Goal: Transaction & Acquisition: Purchase product/service

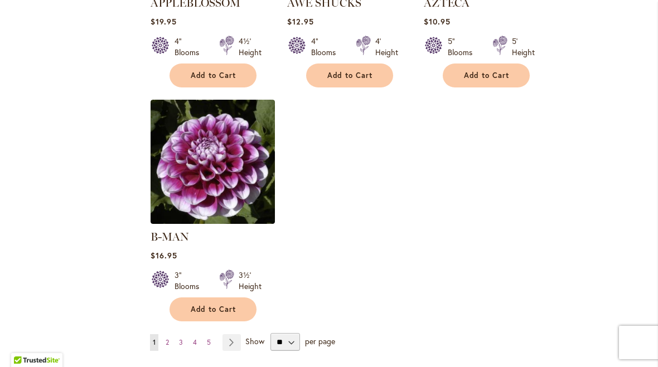
scroll to position [1364, 0]
click at [293, 334] on select "** ** ** **" at bounding box center [285, 343] width 30 height 18
select select "**"
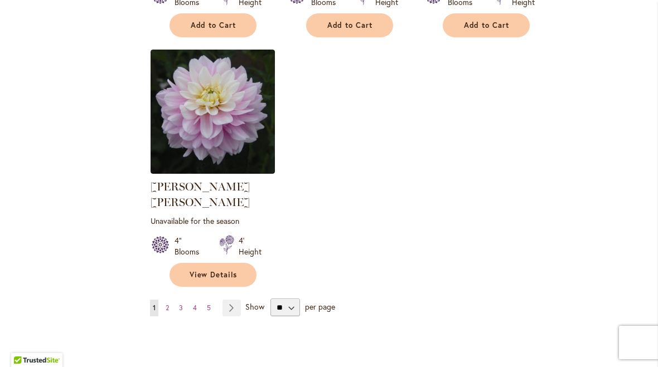
scroll to position [5232, 0]
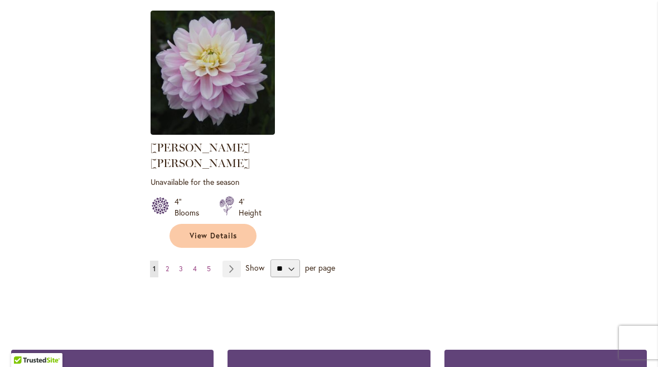
click at [230, 261] on link "Page Next" at bounding box center [231, 269] width 18 height 17
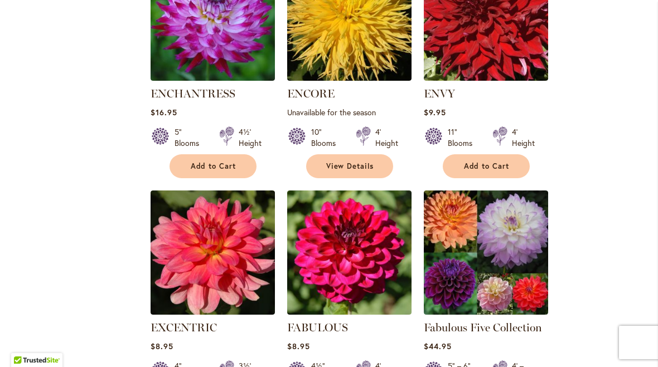
scroll to position [4408, 0]
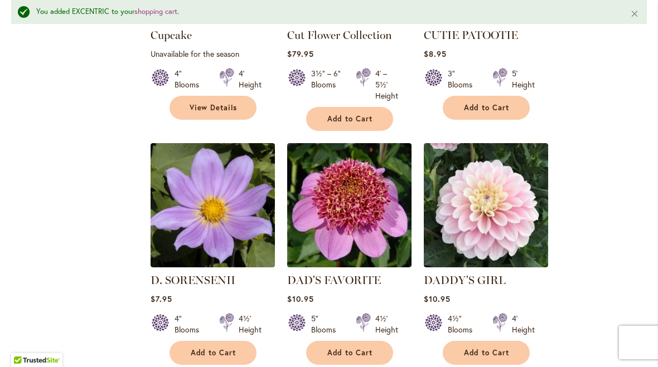
scroll to position [2347, 0]
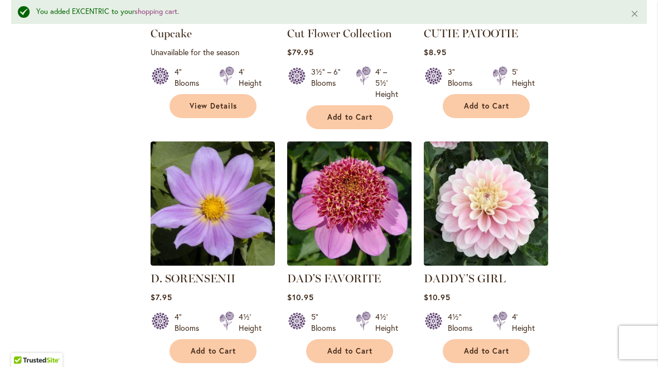
click at [497, 347] on span "Add to Cart" at bounding box center [487, 351] width 46 height 9
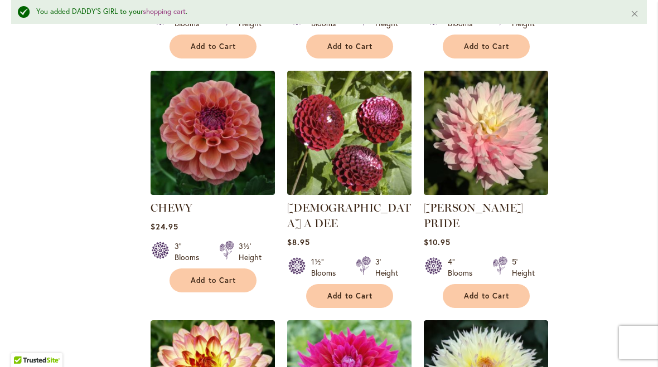
scroll to position [699, 0]
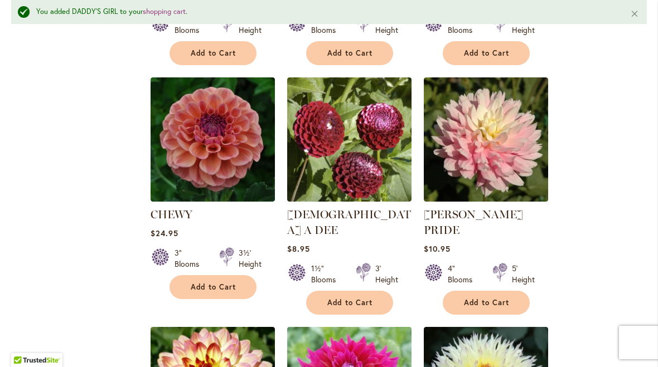
click at [501, 298] on span "Add to Cart" at bounding box center [487, 302] width 46 height 9
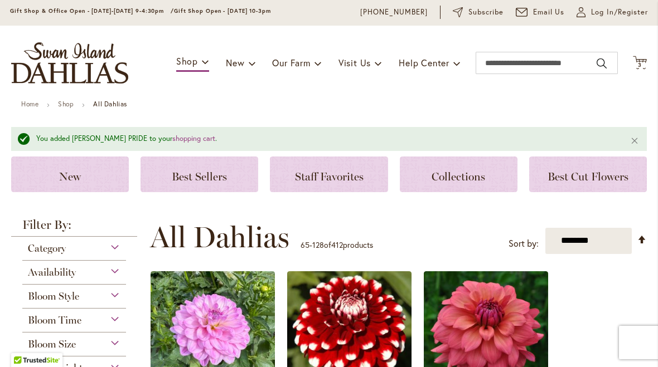
scroll to position [36, 0]
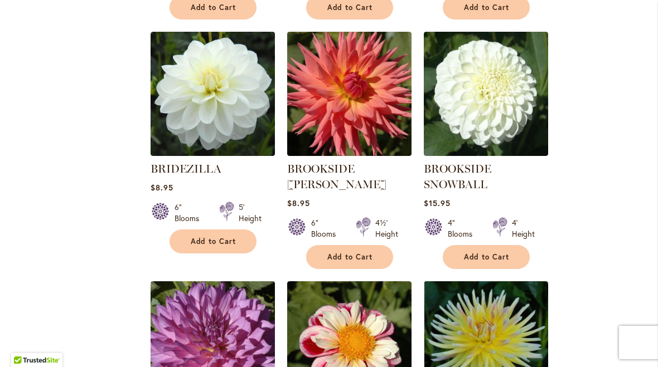
scroll to position [4265, 0]
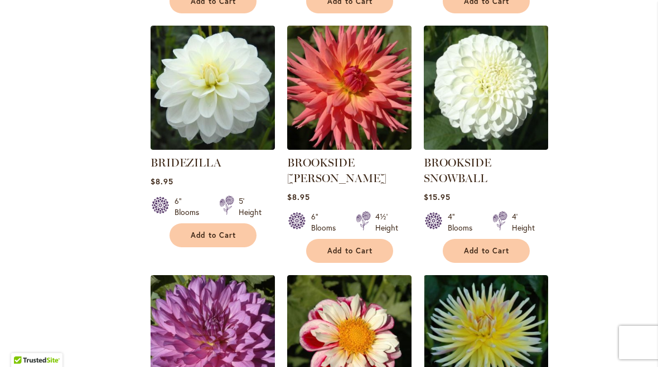
click at [215, 224] on button "Add to Cart" at bounding box center [212, 236] width 87 height 24
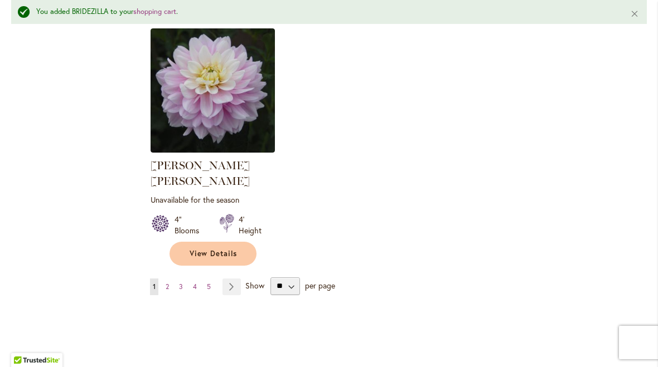
scroll to position [5267, 0]
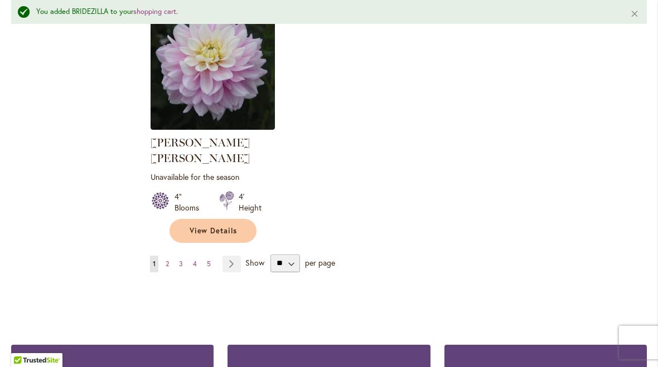
click at [239, 256] on link "Page Next" at bounding box center [231, 264] width 18 height 17
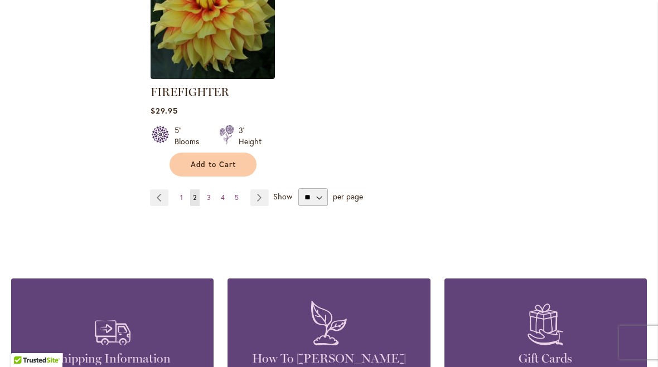
scroll to position [5398, 0]
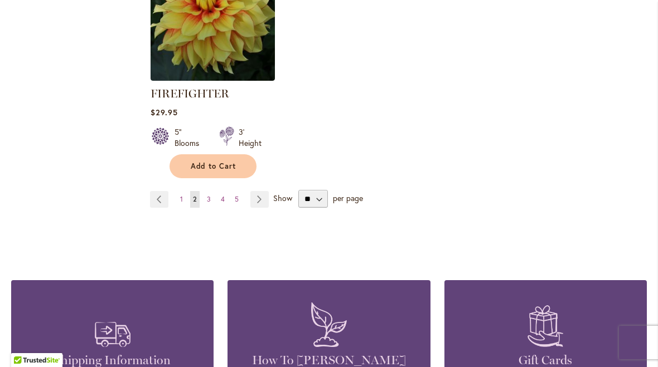
click at [264, 191] on link "Page Next" at bounding box center [259, 199] width 18 height 17
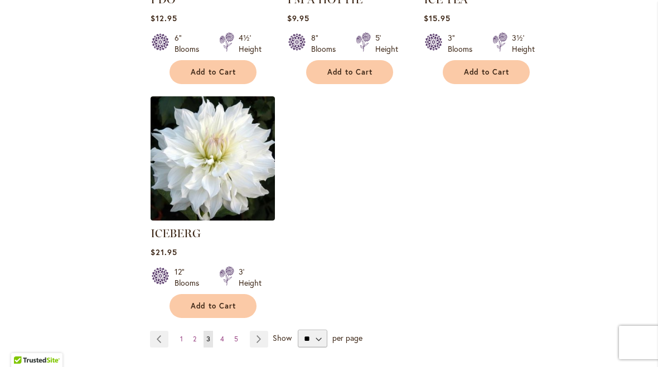
scroll to position [5288, 0]
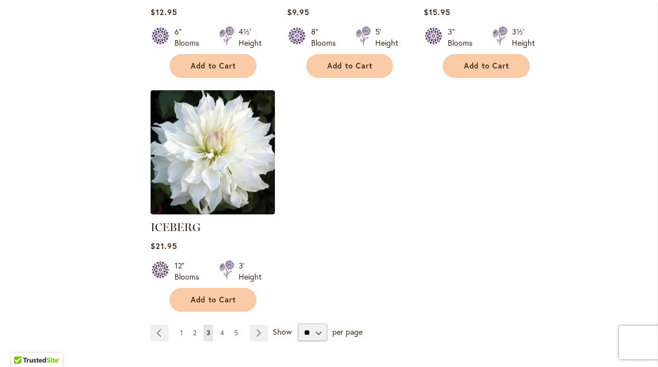
click at [258, 325] on link "Page Next" at bounding box center [259, 333] width 18 height 17
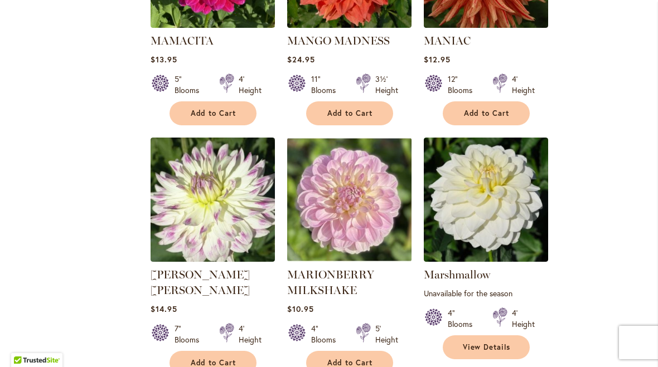
scroll to position [4922, 0]
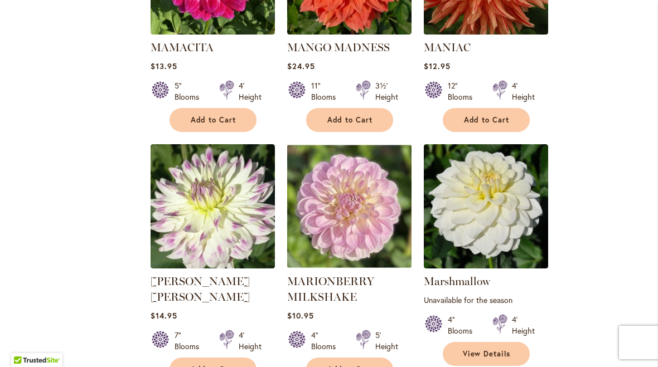
click at [355, 365] on span "Add to Cart" at bounding box center [350, 369] width 46 height 9
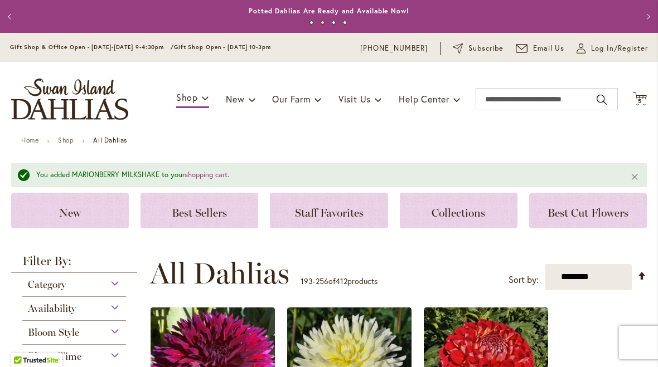
scroll to position [0, 0]
click at [643, 99] on span "5 5 items" at bounding box center [639, 102] width 11 height 6
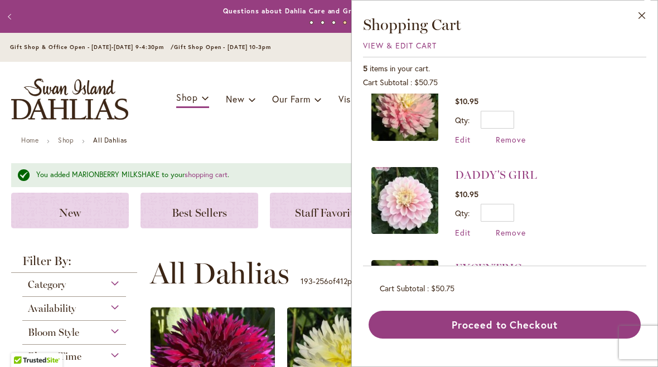
scroll to position [216, 0]
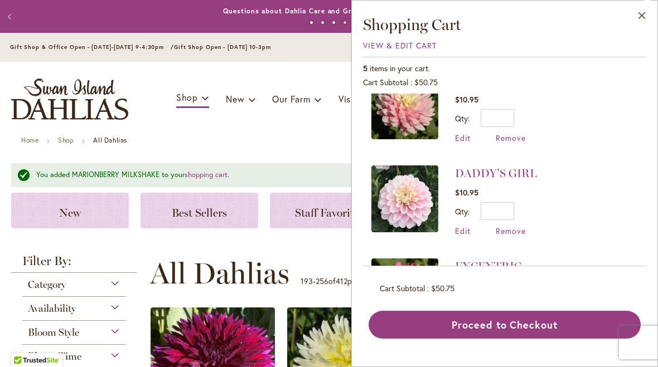
click at [515, 234] on span "Remove" at bounding box center [511, 231] width 30 height 11
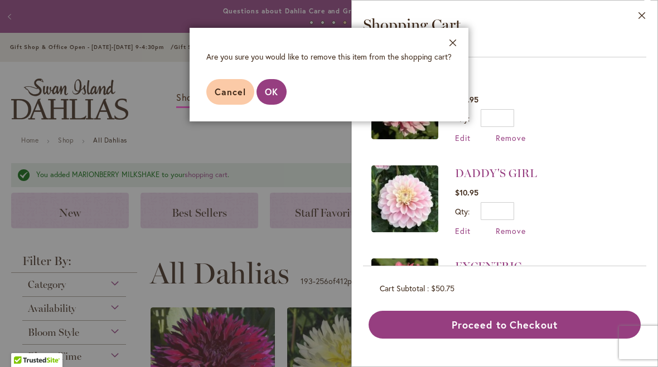
click at [274, 91] on span "OK" at bounding box center [271, 92] width 13 height 12
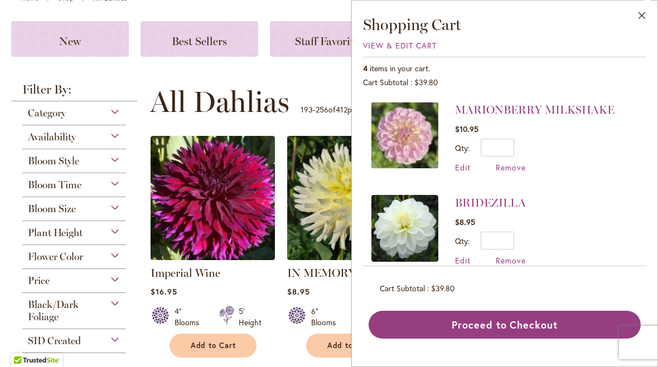
scroll to position [162, 0]
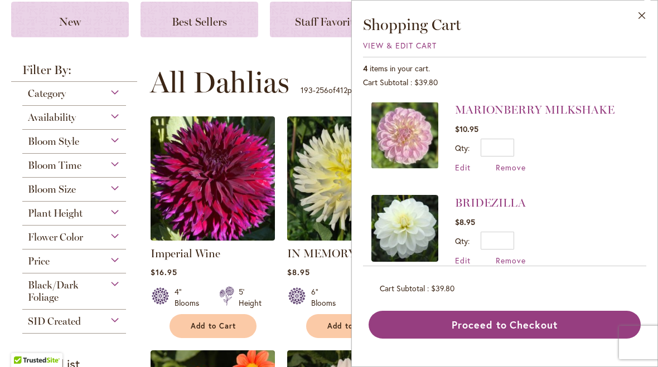
click at [644, 18] on button "Close" at bounding box center [642, 18] width 31 height 35
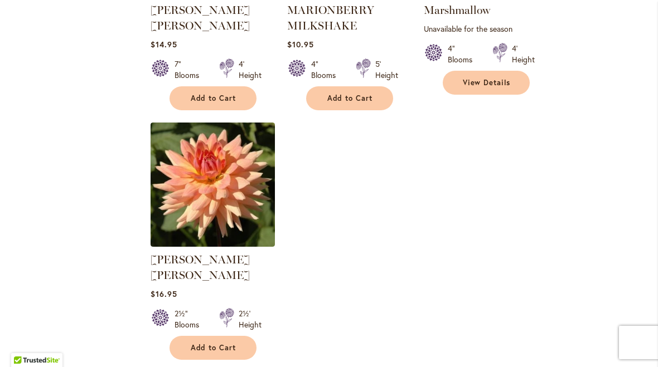
scroll to position [5193, 0]
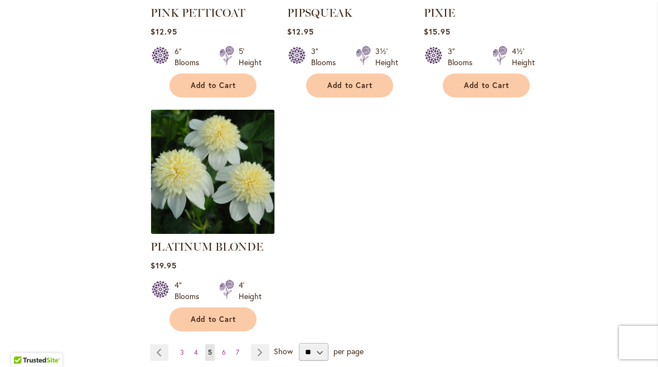
scroll to position [5231, 0]
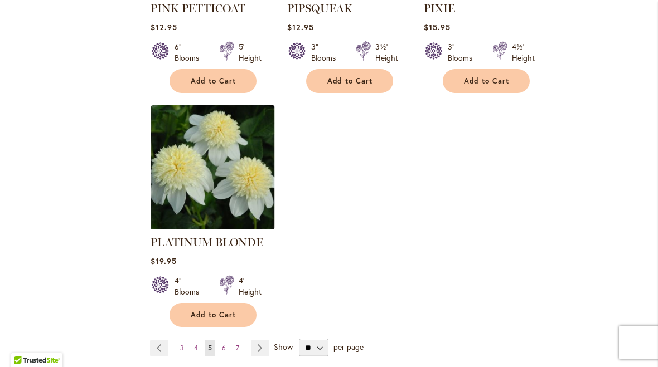
click at [267, 340] on link "Page Next" at bounding box center [260, 348] width 18 height 17
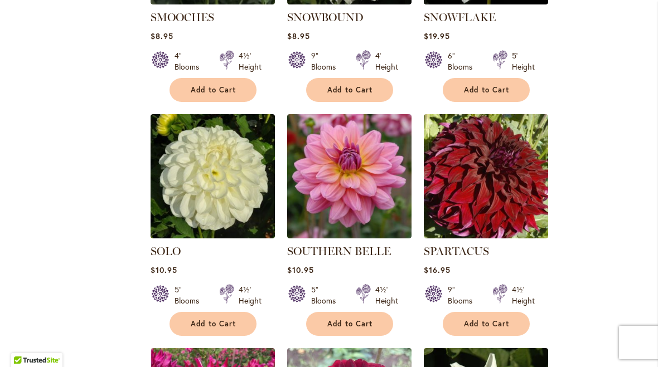
scroll to position [2537, 0]
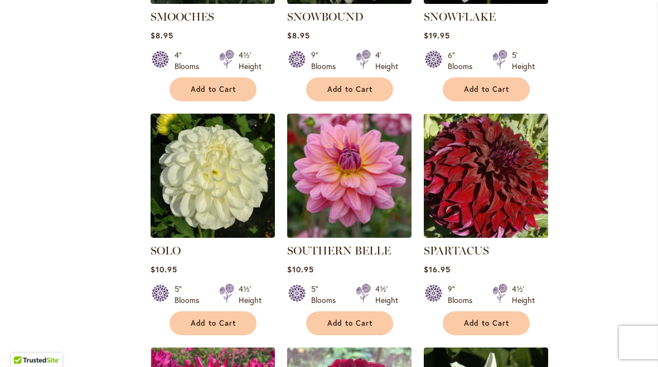
click at [364, 312] on button "Add to Cart" at bounding box center [349, 324] width 87 height 24
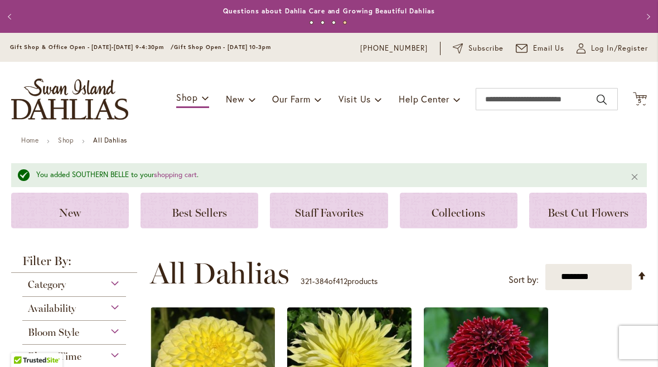
scroll to position [0, 0]
click at [643, 99] on span "5 5 items" at bounding box center [639, 102] width 11 height 6
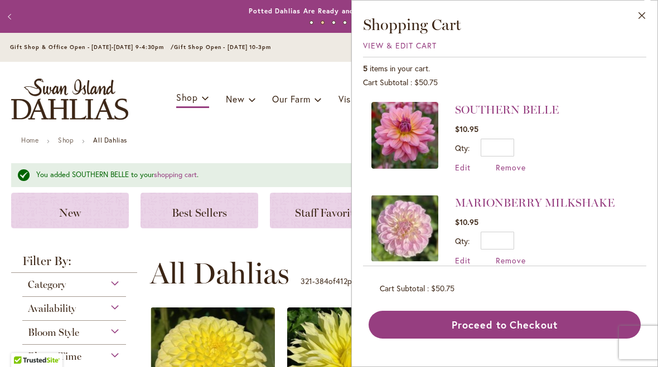
click at [533, 327] on button "Proceed to Checkout" at bounding box center [505, 325] width 272 height 28
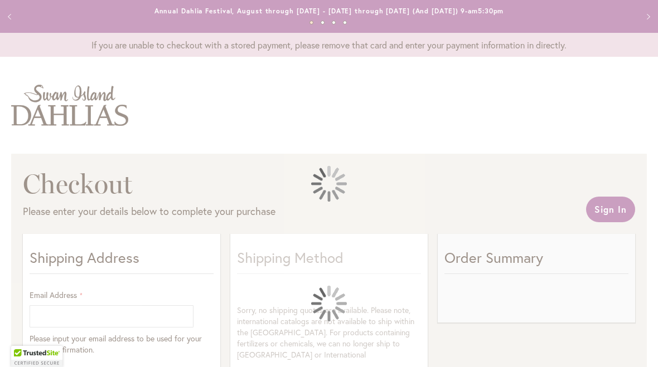
select select "**"
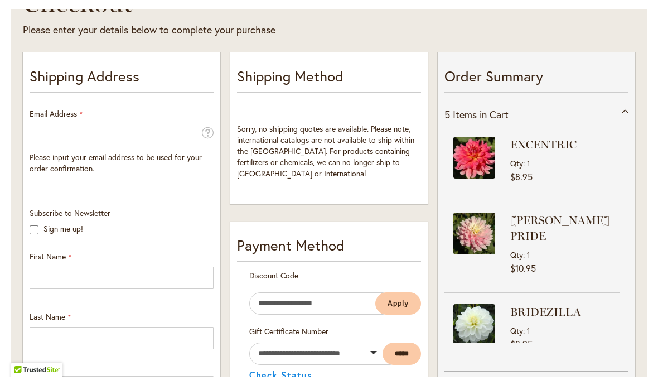
scroll to position [191, 0]
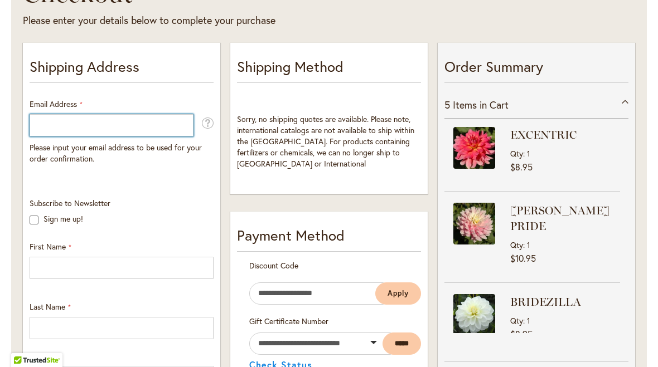
click at [48, 129] on input "Email Address" at bounding box center [112, 125] width 164 height 22
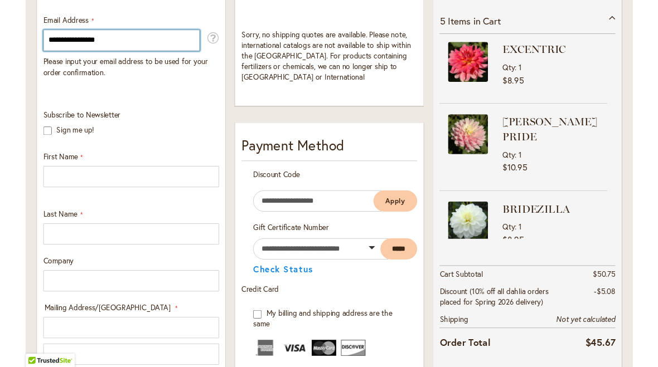
scroll to position [277, 0]
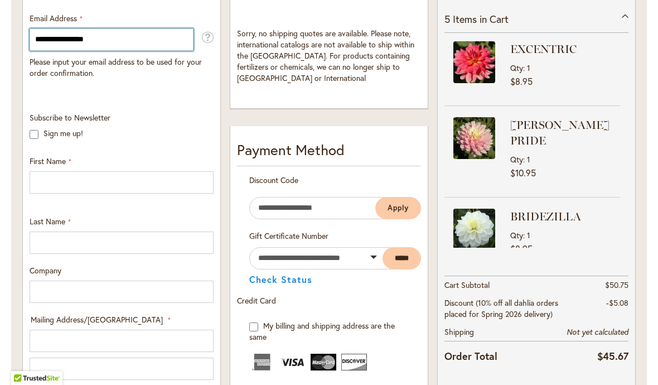
type input "**********"
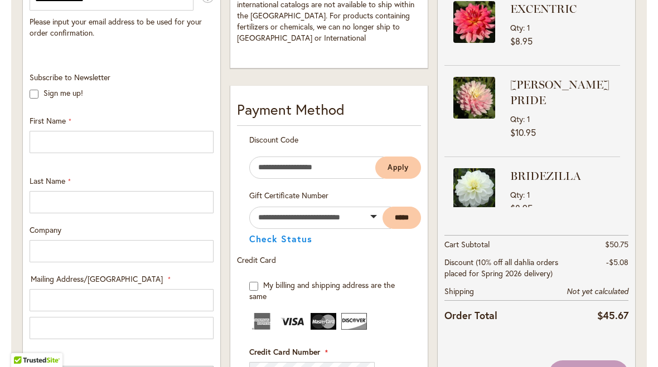
scroll to position [330, 0]
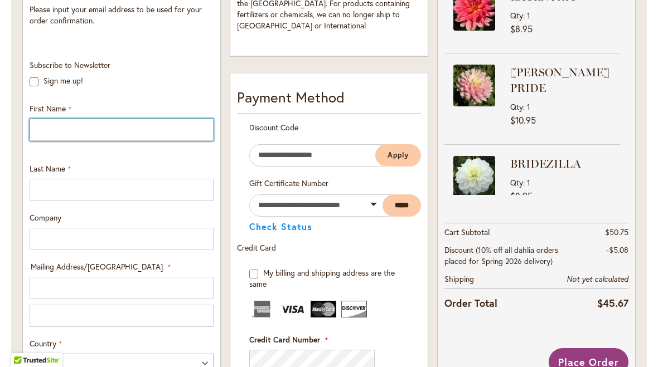
click at [55, 127] on input "First Name" at bounding box center [122, 130] width 184 height 22
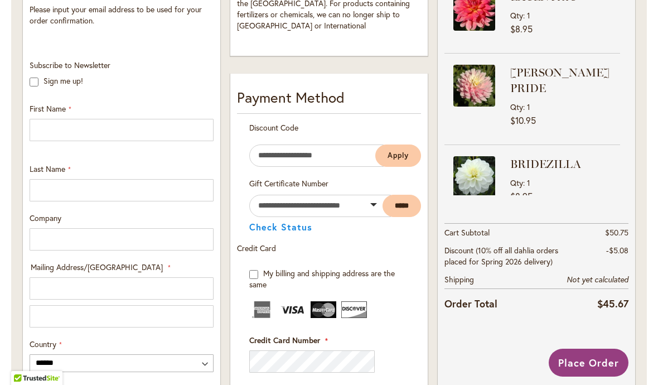
type input "*********"
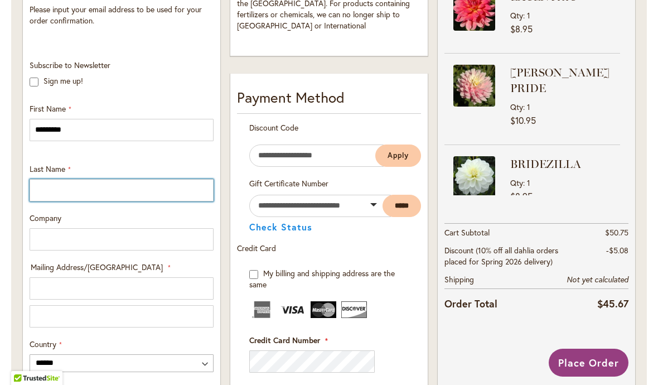
type input "*******"
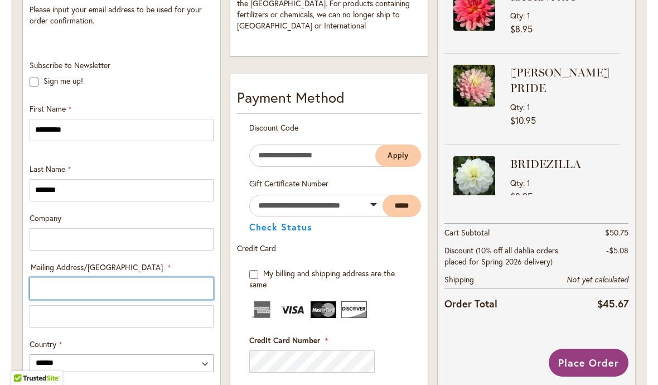
type input "**********"
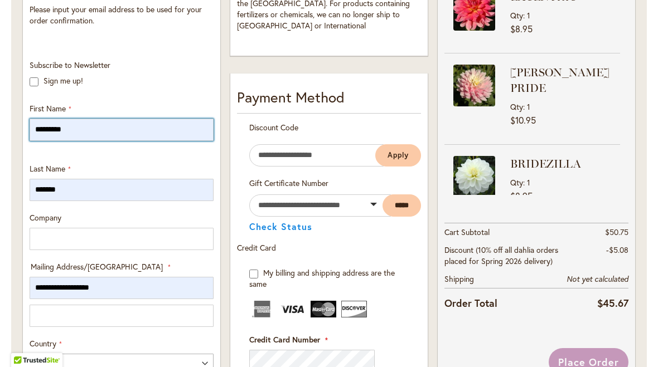
select select "**"
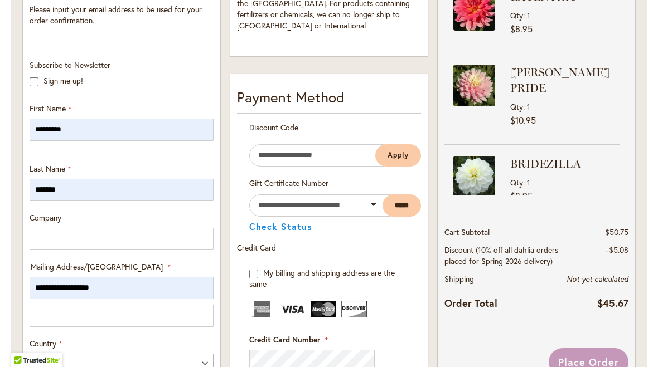
type input "**********"
type input "*****"
type input "**********"
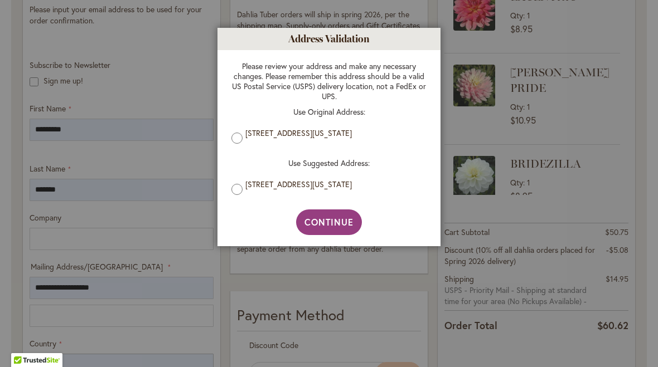
click at [332, 228] on span "Continue" at bounding box center [329, 222] width 50 height 12
type input "**********"
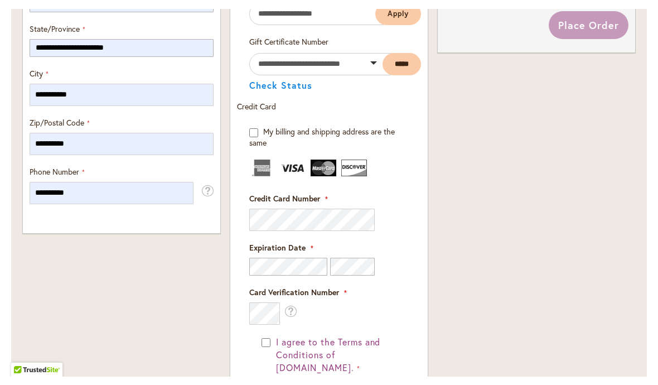
scroll to position [699, 0]
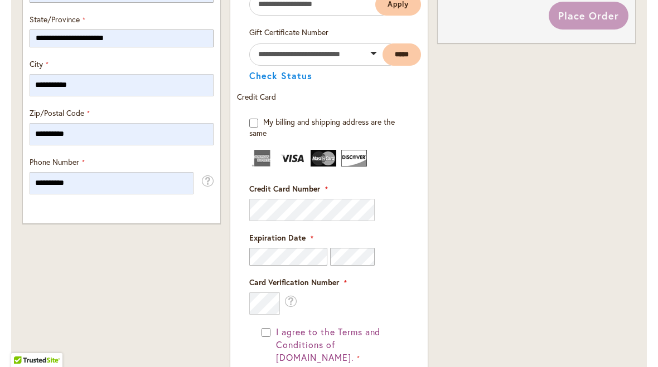
click at [76, 181] on input "**********" at bounding box center [112, 183] width 164 height 22
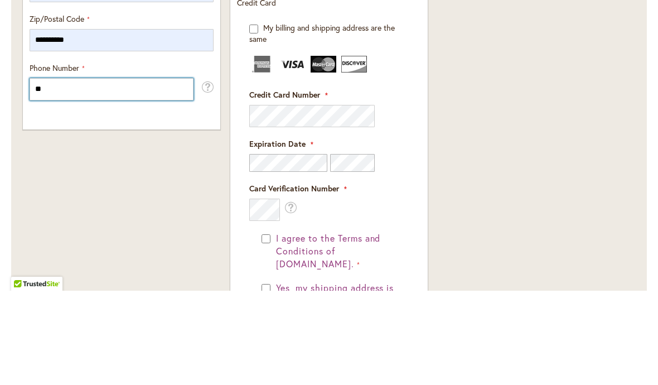
type input "*"
type input "**********"
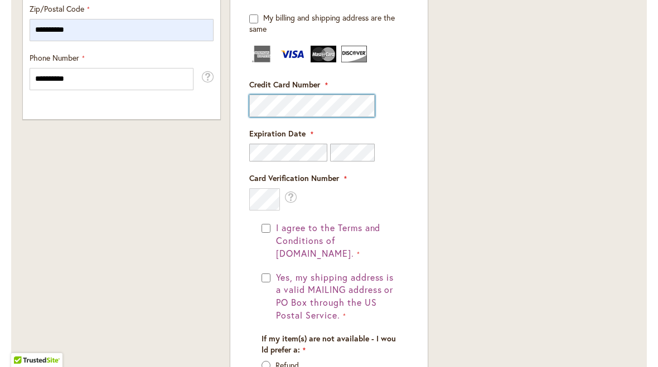
scroll to position [817, 0]
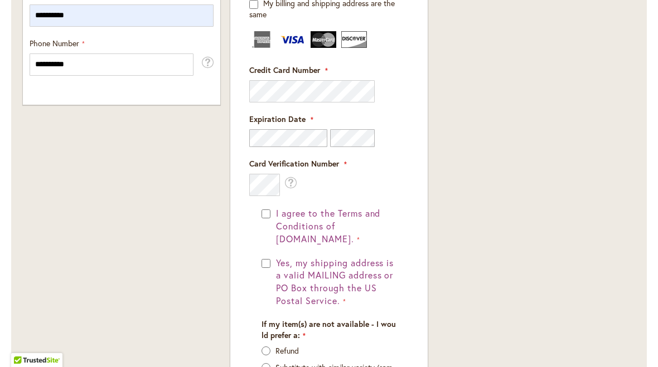
click at [275, 219] on button "I agree to the Terms and Conditions of dahlias.com." at bounding box center [334, 226] width 123 height 38
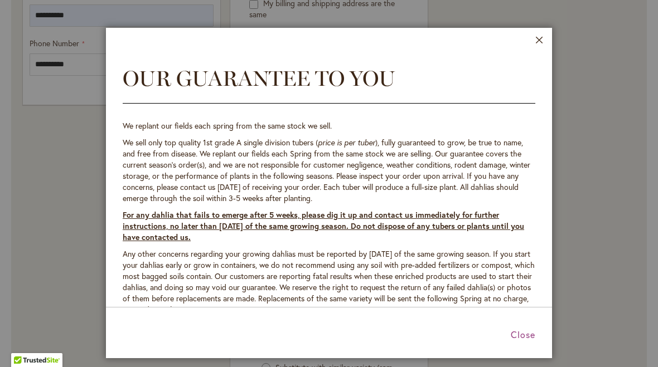
click at [539, 47] on button "Close" at bounding box center [539, 42] width 8 height 13
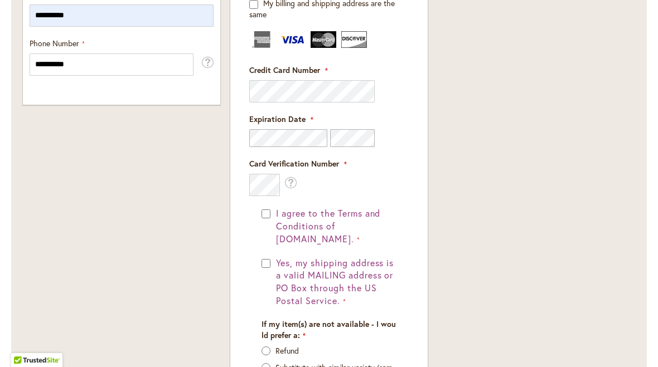
click at [273, 217] on button "I agree to the Terms and Conditions of dahlias.com." at bounding box center [334, 226] width 123 height 38
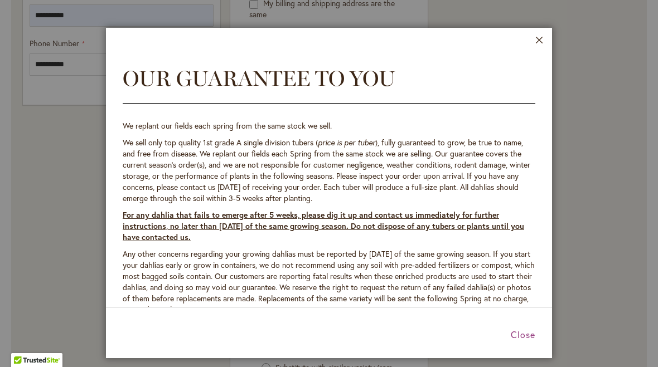
click at [523, 340] on span "Close" at bounding box center [523, 335] width 25 height 12
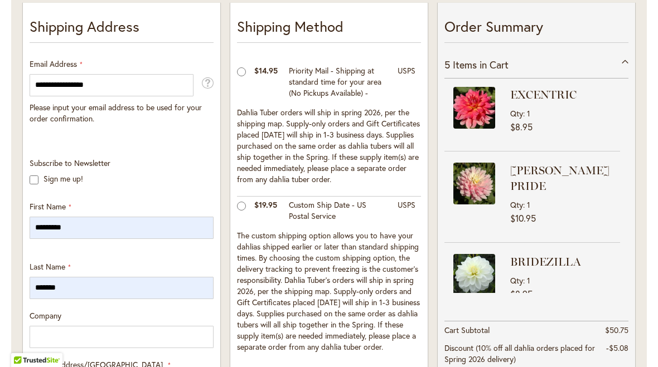
scroll to position [232, 0]
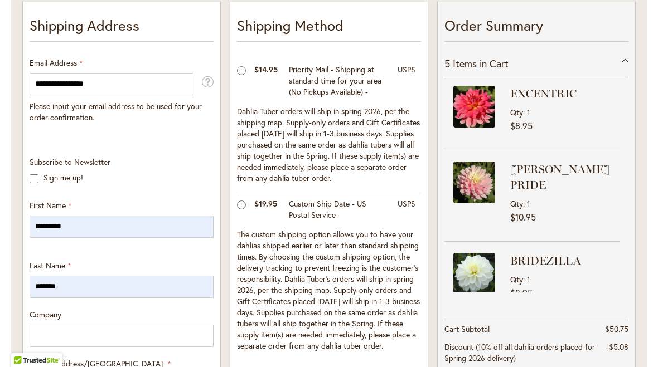
click at [628, 55] on div "5 Items in Cart" at bounding box center [536, 63] width 184 height 27
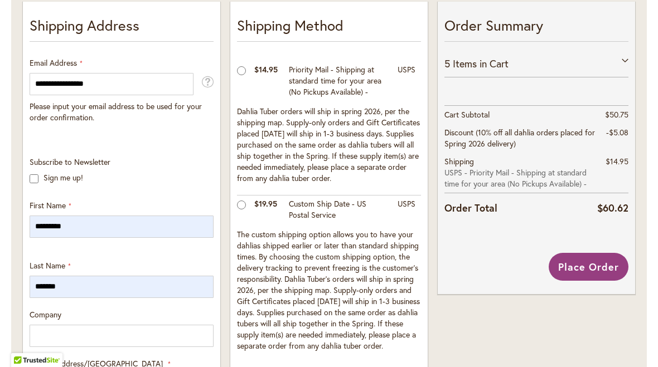
click at [627, 66] on div "5 Items in Cart" at bounding box center [536, 63] width 184 height 27
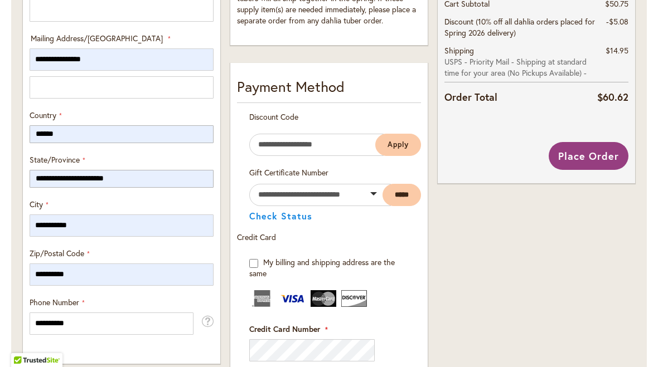
scroll to position [556, 0]
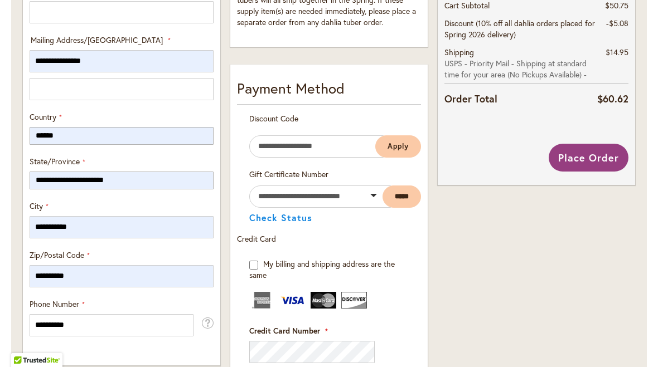
click at [594, 159] on span "Place Order" at bounding box center [588, 157] width 61 height 13
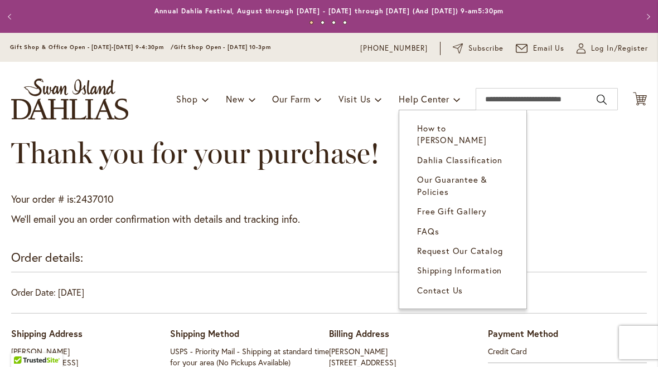
click at [478, 125] on span "How to [PERSON_NAME]" at bounding box center [451, 134] width 69 height 23
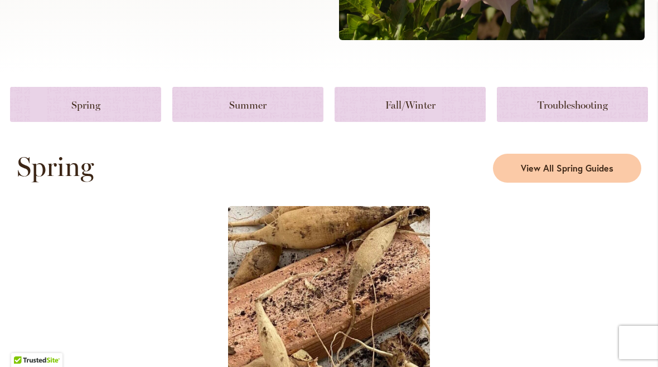
scroll to position [503, 0]
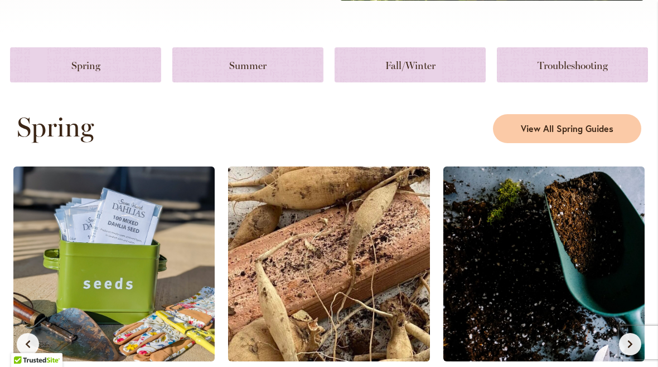
click at [42, 253] on img at bounding box center [113, 264] width 201 height 195
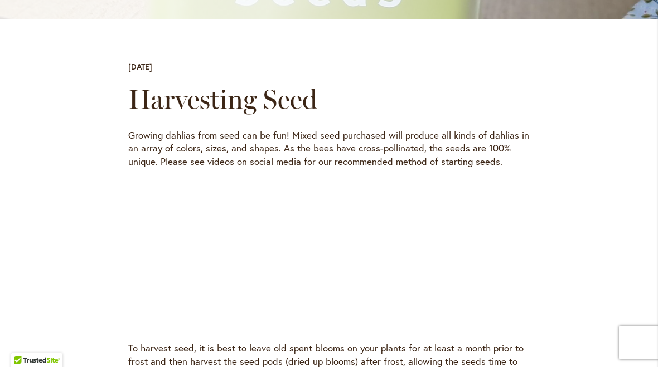
scroll to position [277, 0]
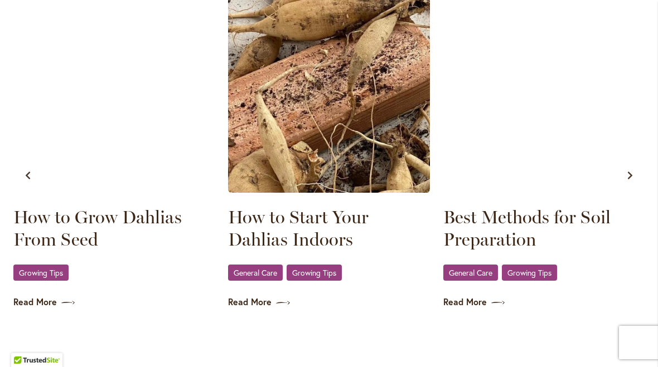
scroll to position [671, 0]
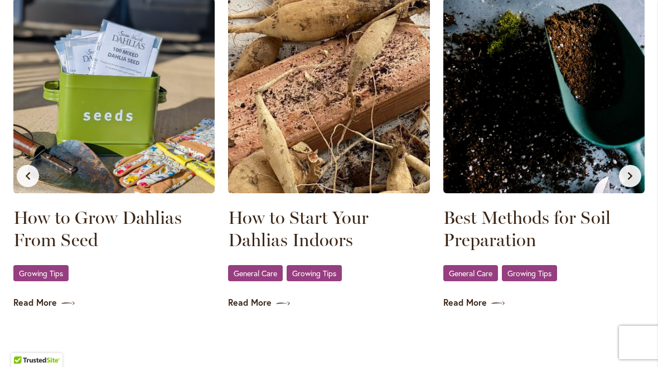
click at [472, 308] on link "Read More" at bounding box center [543, 303] width 201 height 13
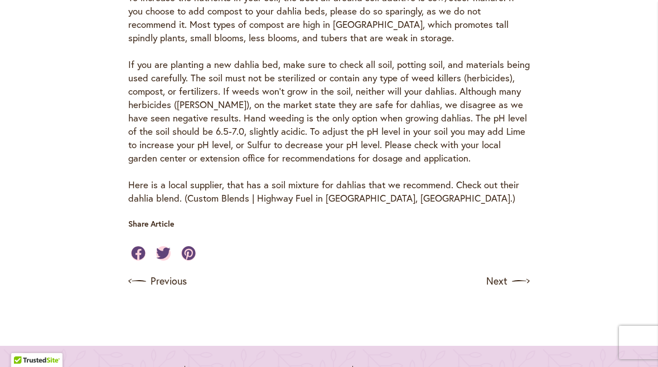
scroll to position [560, 0]
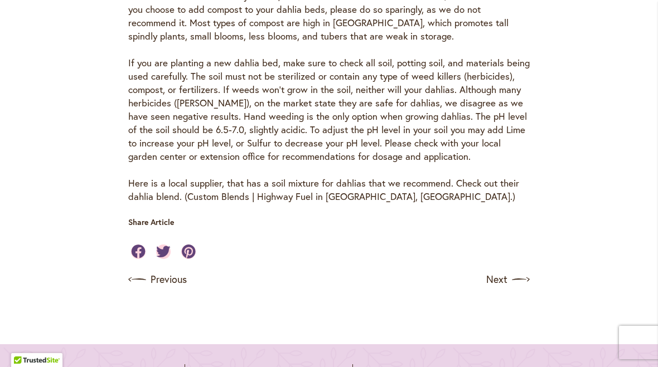
click at [590, 228] on div "Skip to Content Gift Shop & Office Open - Monday-Friday 9-4:30pm / Gift Shop Op…" at bounding box center [329, 70] width 658 height 1195
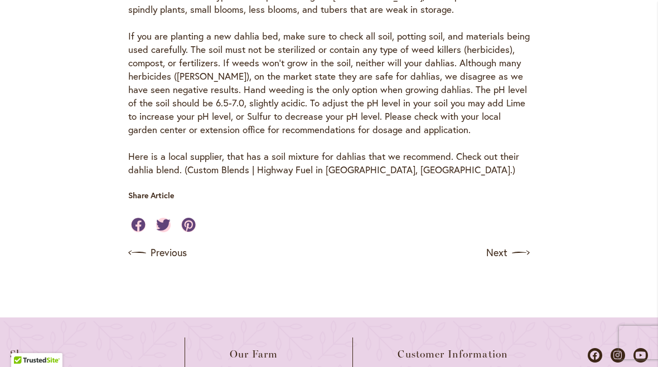
scroll to position [586, 0]
click at [507, 245] on link "Next" at bounding box center [507, 254] width 43 height 18
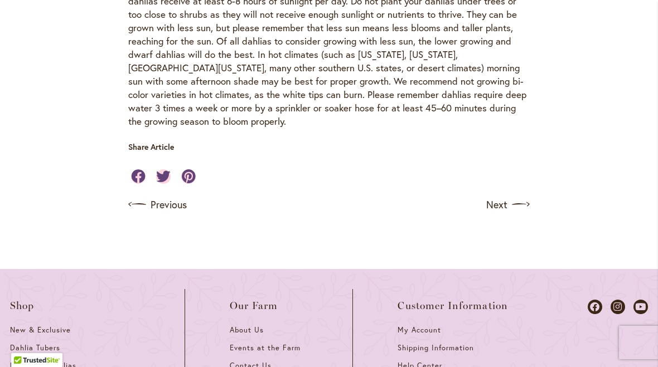
scroll to position [462, 0]
click at [504, 195] on link "Next" at bounding box center [507, 204] width 43 height 18
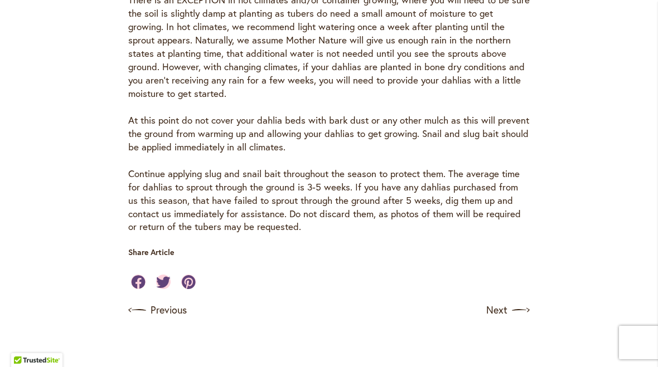
scroll to position [855, 0]
click at [503, 301] on link "Next" at bounding box center [507, 310] width 43 height 18
click at [505, 301] on link "Next" at bounding box center [507, 310] width 43 height 18
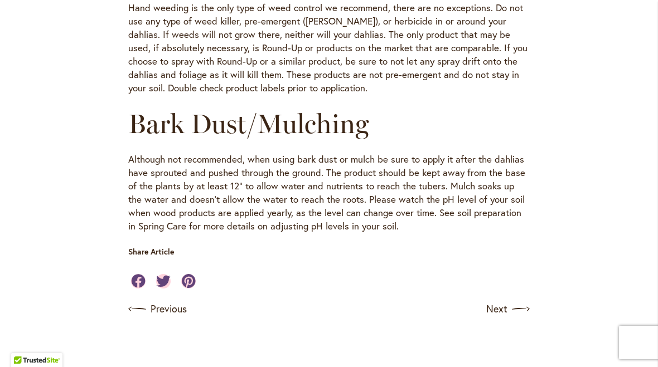
scroll to position [1270, 0]
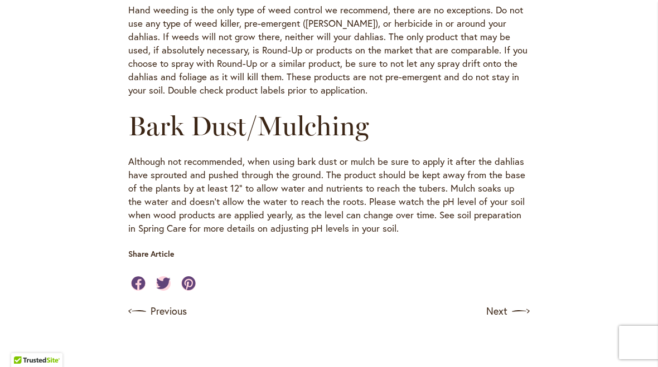
click at [508, 303] on link "Next" at bounding box center [507, 312] width 43 height 18
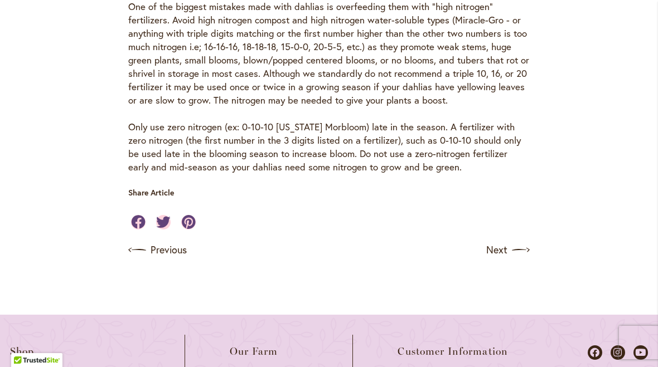
scroll to position [1071, 0]
click at [507, 256] on link "Next" at bounding box center [507, 250] width 43 height 18
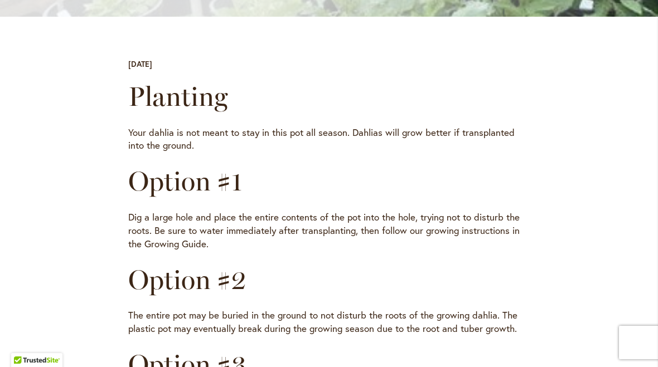
scroll to position [331, 0]
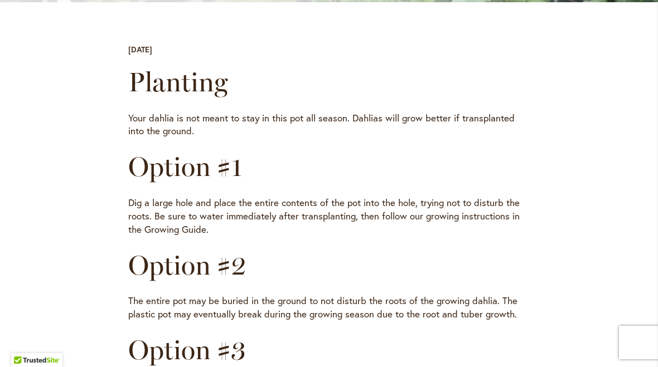
click at [575, 178] on div "Planting Your dahlia is not meant to stay in this pot all season. Dahlias will …" at bounding box center [329, 347] width 502 height 562
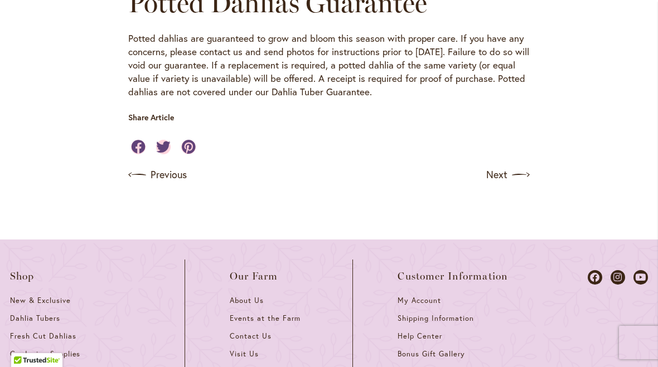
scroll to position [862, 0]
click at [505, 166] on link "Next" at bounding box center [507, 175] width 43 height 18
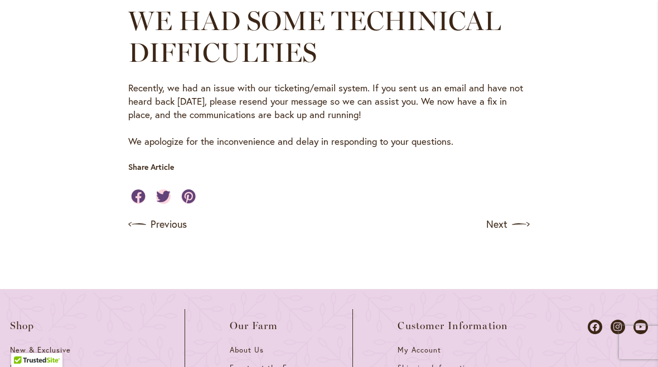
scroll to position [808, 0]
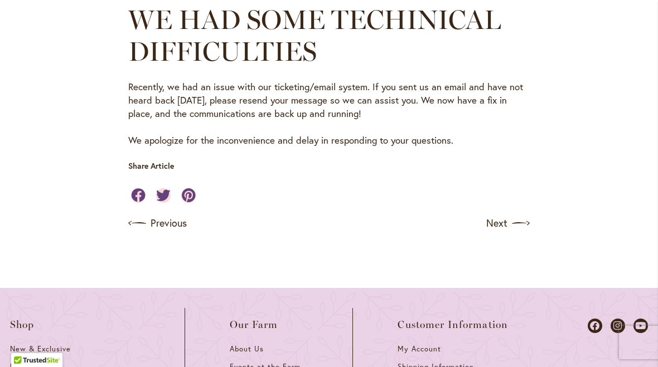
click at [497, 227] on link "Next" at bounding box center [507, 224] width 43 height 18
click at [503, 221] on link "Next" at bounding box center [507, 224] width 43 height 18
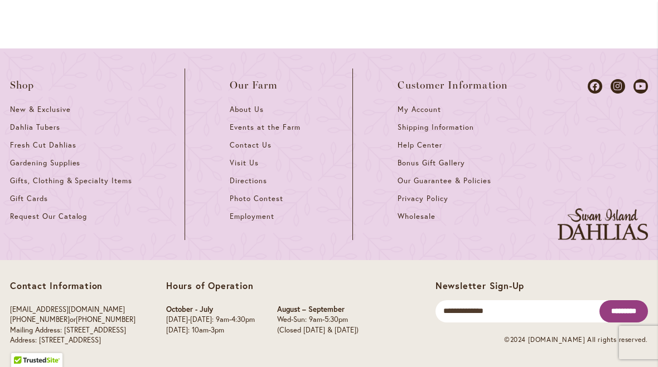
scroll to position [1061, 0]
click at [425, 105] on span "My Account" at bounding box center [419, 109] width 43 height 9
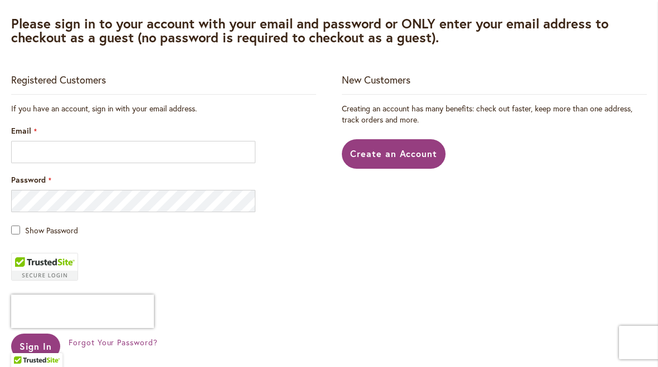
scroll to position [176, 0]
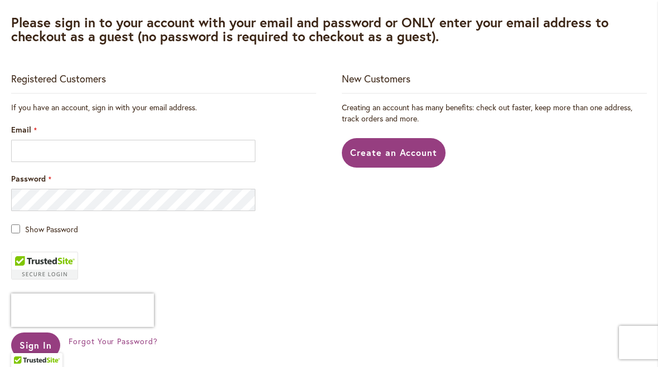
click at [406, 149] on span "Create an Account" at bounding box center [394, 153] width 88 height 12
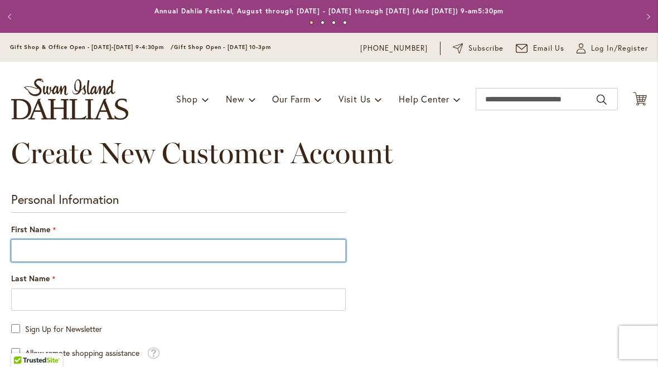
click at [22, 254] on input "First Name" at bounding box center [178, 251] width 335 height 22
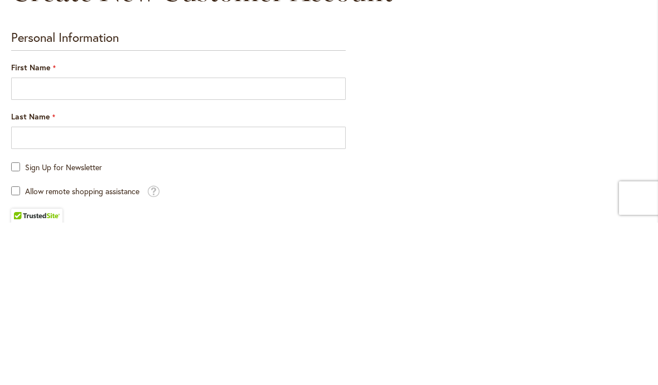
type input "*********"
type input "*******"
type input "**********"
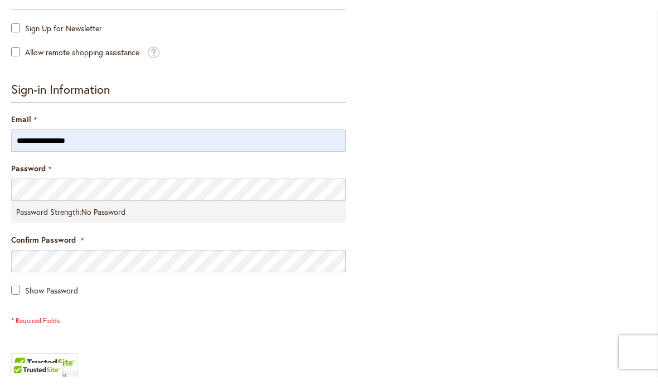
scroll to position [300, 0]
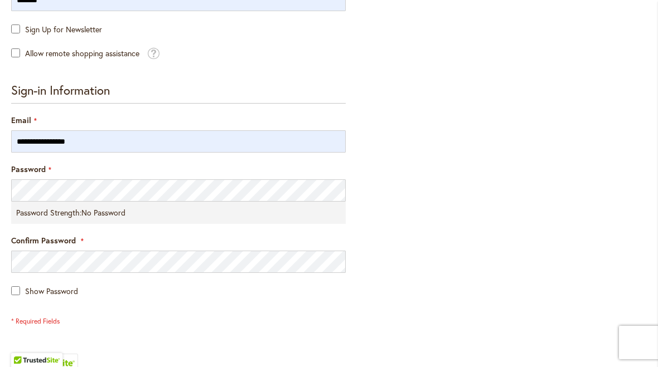
click at [27, 167] on span "Password" at bounding box center [28, 169] width 35 height 11
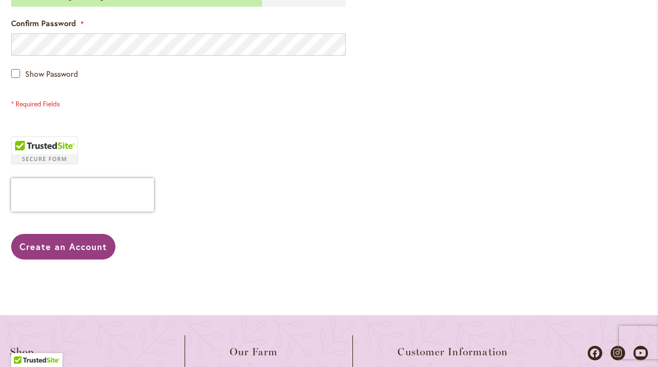
scroll to position [517, 0]
click at [44, 241] on span "Create an Account" at bounding box center [64, 247] width 88 height 12
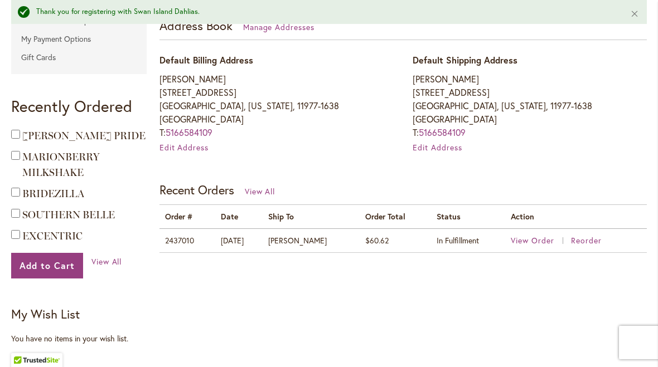
scroll to position [336, 0]
click at [538, 242] on span "View Order" at bounding box center [532, 240] width 43 height 11
